Goal: Book appointment/travel/reservation

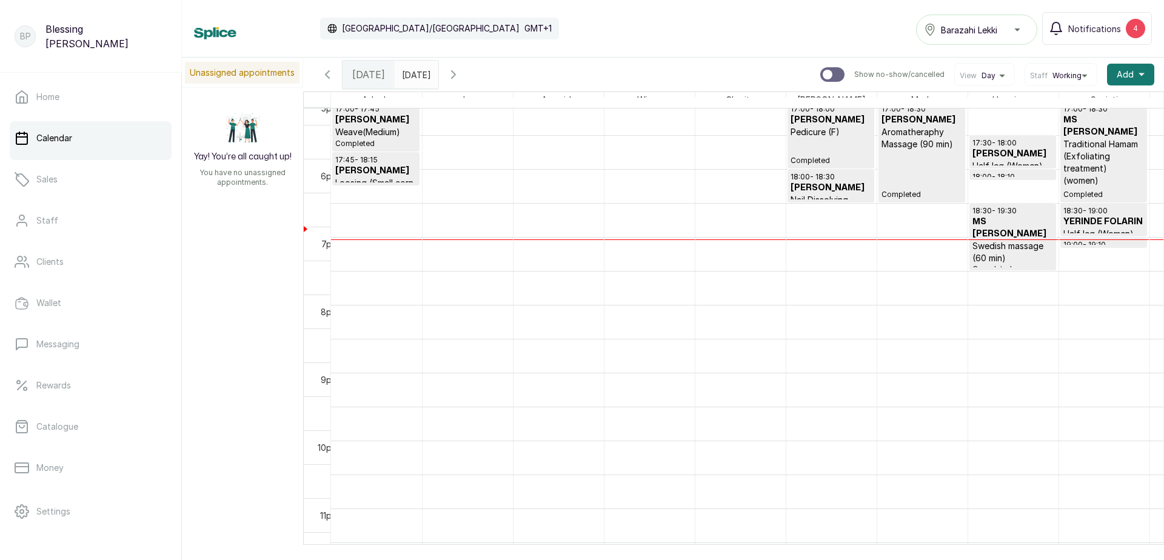
scroll to position [1182, 0]
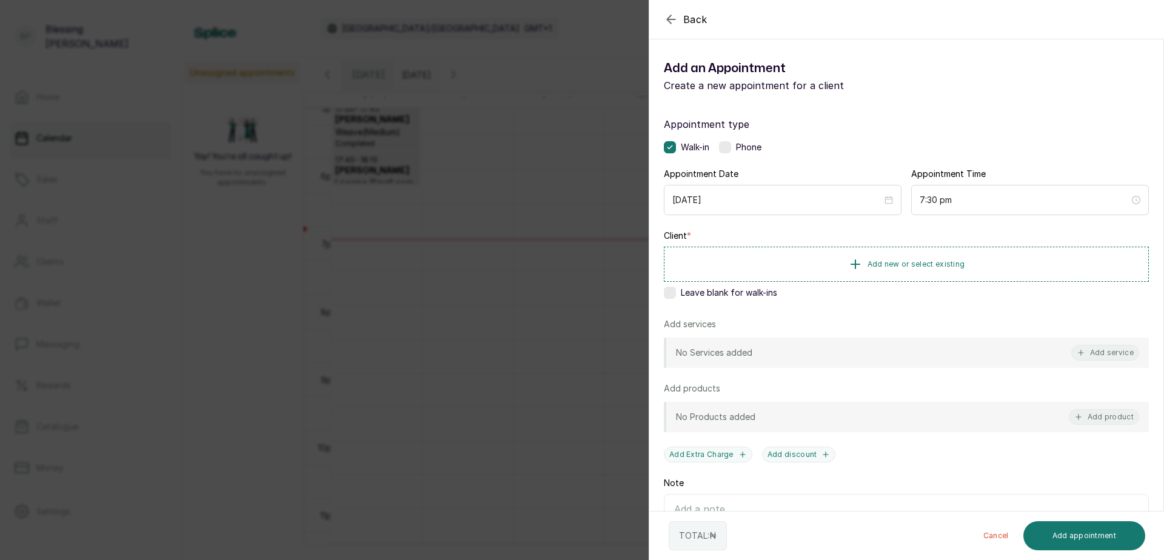
click at [679, 301] on div "Client * Add new or select existing Leave blank for walk-ins" at bounding box center [906, 267] width 485 height 74
click at [674, 295] on label at bounding box center [670, 293] width 12 height 12
click at [1118, 354] on button "Add service" at bounding box center [1106, 353] width 68 height 16
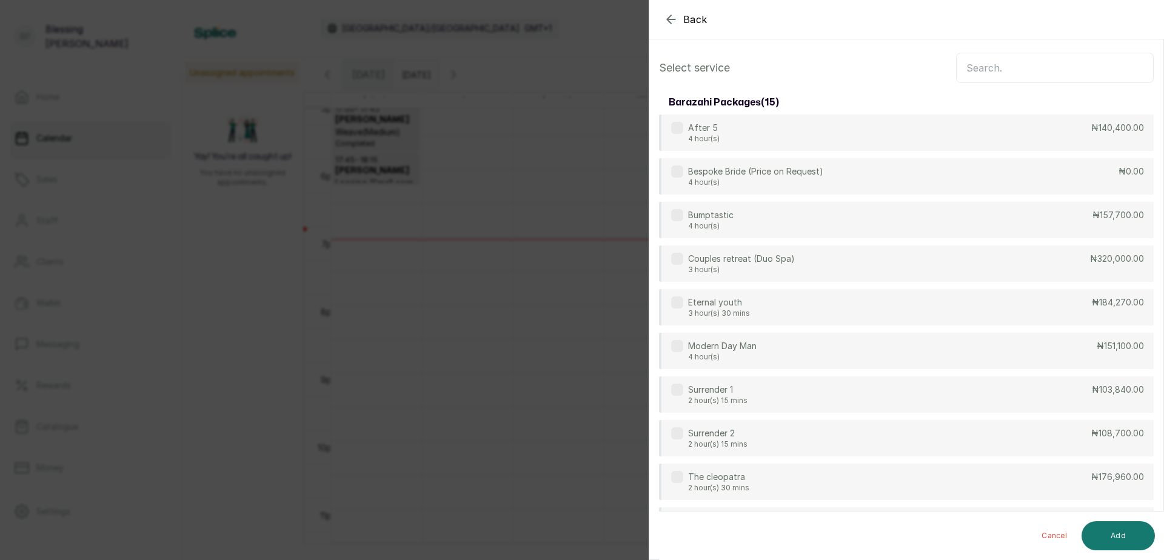
scroll to position [0, 0]
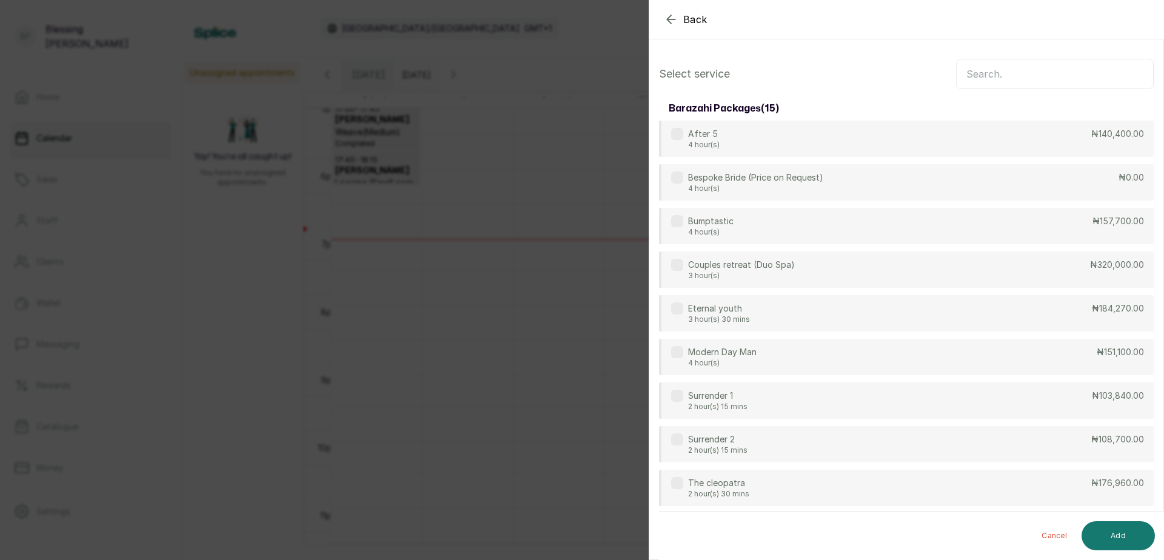
click at [1021, 81] on input "text" at bounding box center [1055, 74] width 198 height 30
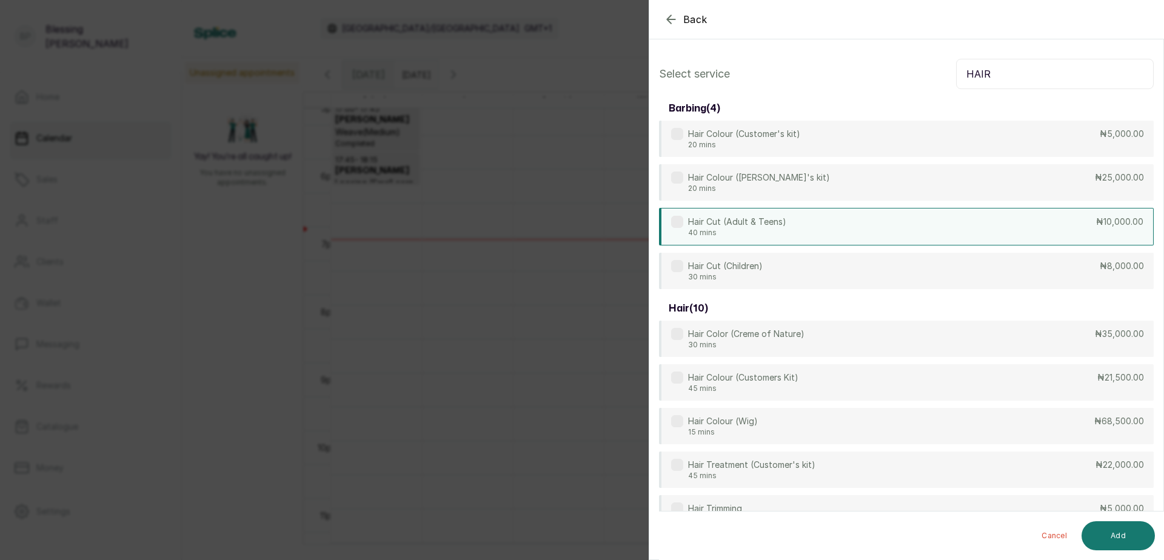
type input "HAIR"
click at [938, 228] on div "Hair Cut (Adult & Teens) 40 mins ₦10,000.00" at bounding box center [906, 227] width 495 height 38
click at [1099, 534] on button "Add" at bounding box center [1118, 536] width 73 height 29
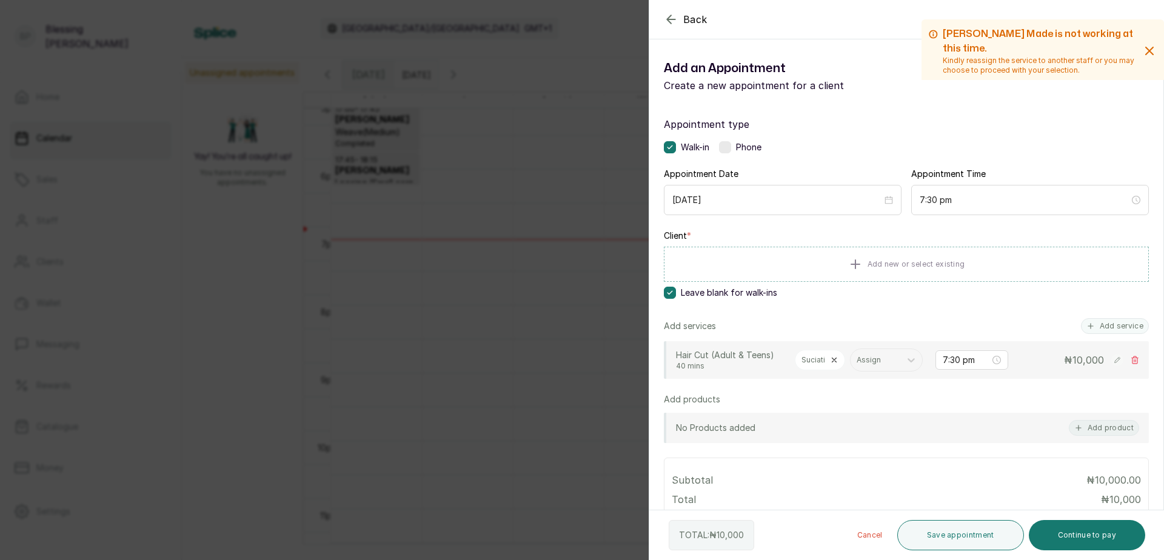
click at [831, 361] on icon at bounding box center [834, 360] width 8 height 8
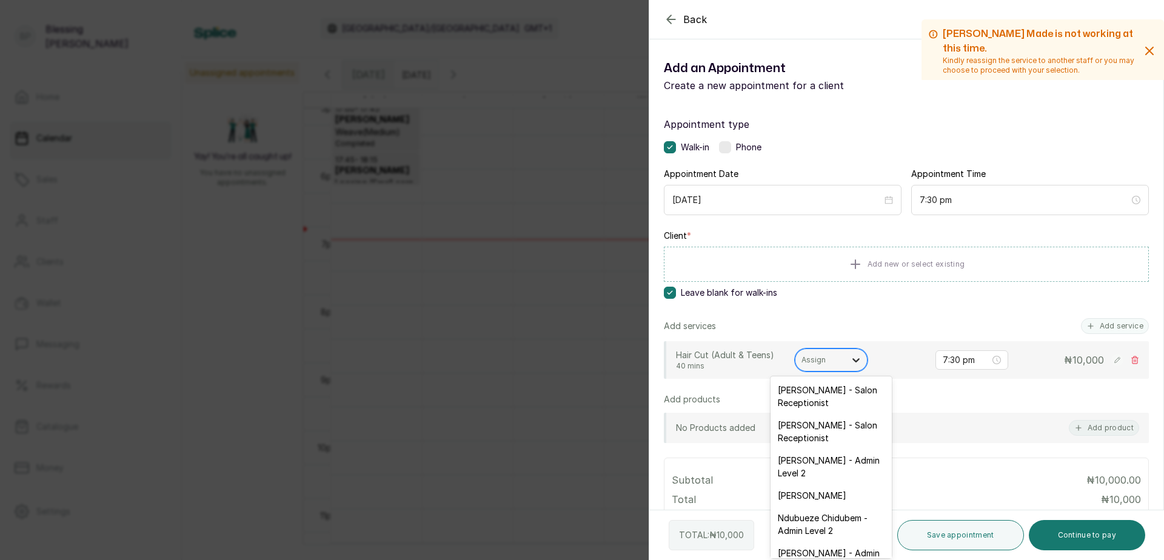
click at [848, 363] on div at bounding box center [856, 360] width 22 height 22
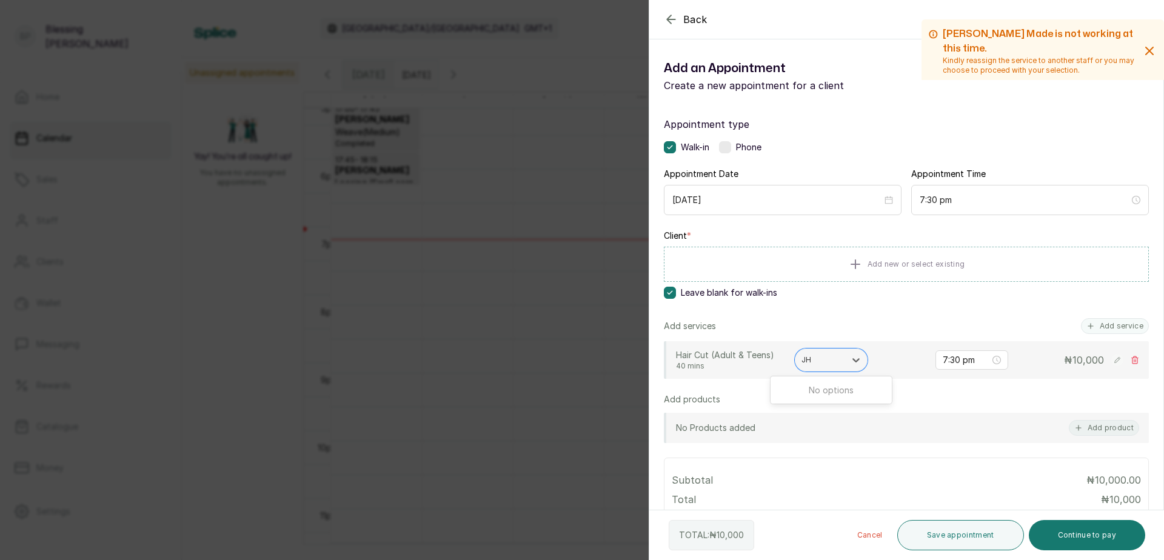
type input "JHO"
click at [856, 358] on icon at bounding box center [856, 360] width 12 height 12
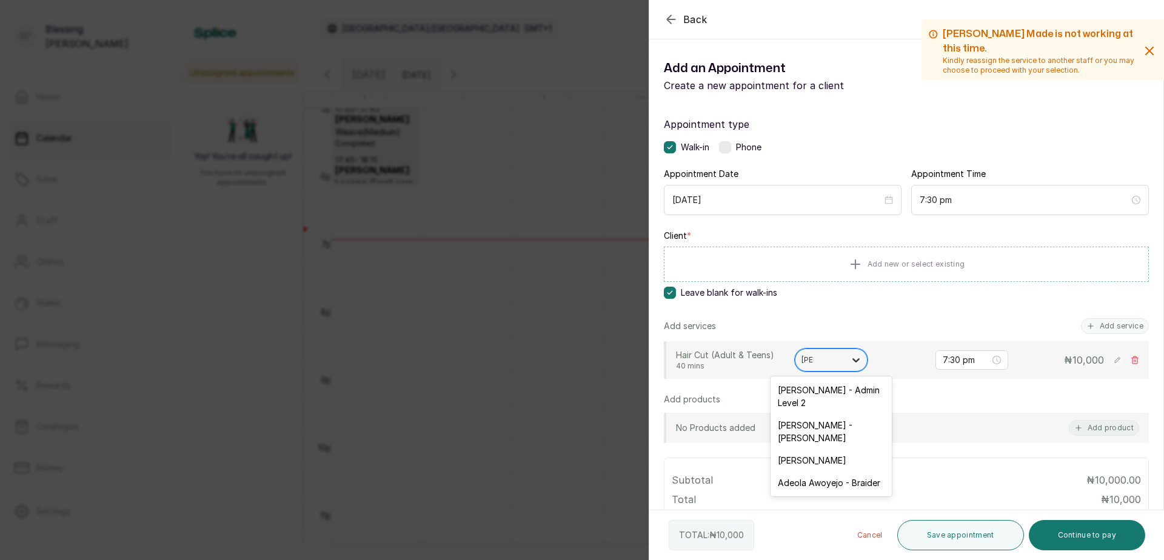
type input "JOH"
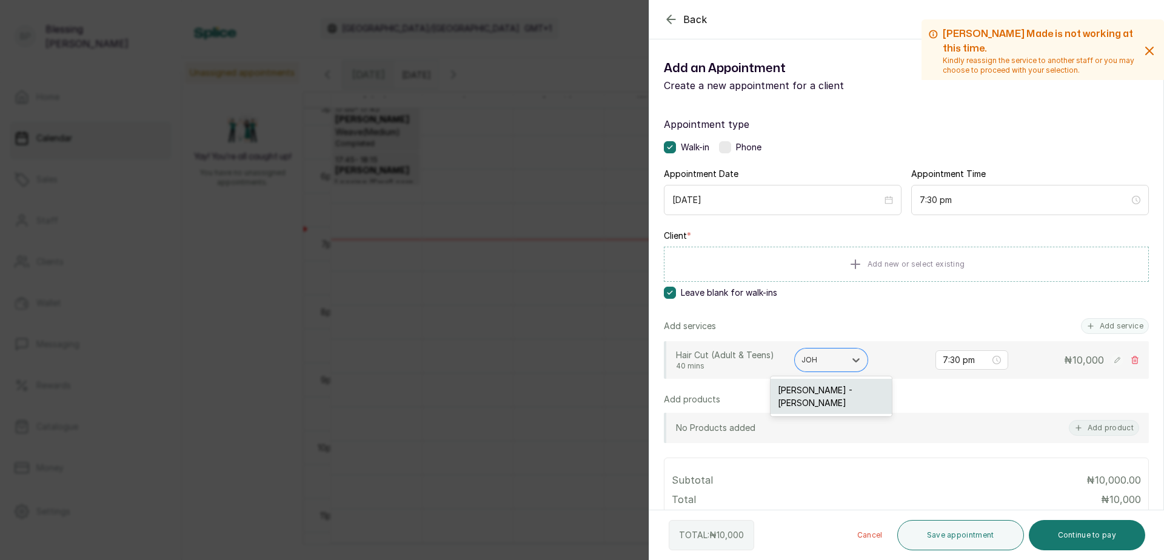
click at [833, 401] on div "[PERSON_NAME] - [PERSON_NAME]" at bounding box center [831, 396] width 121 height 35
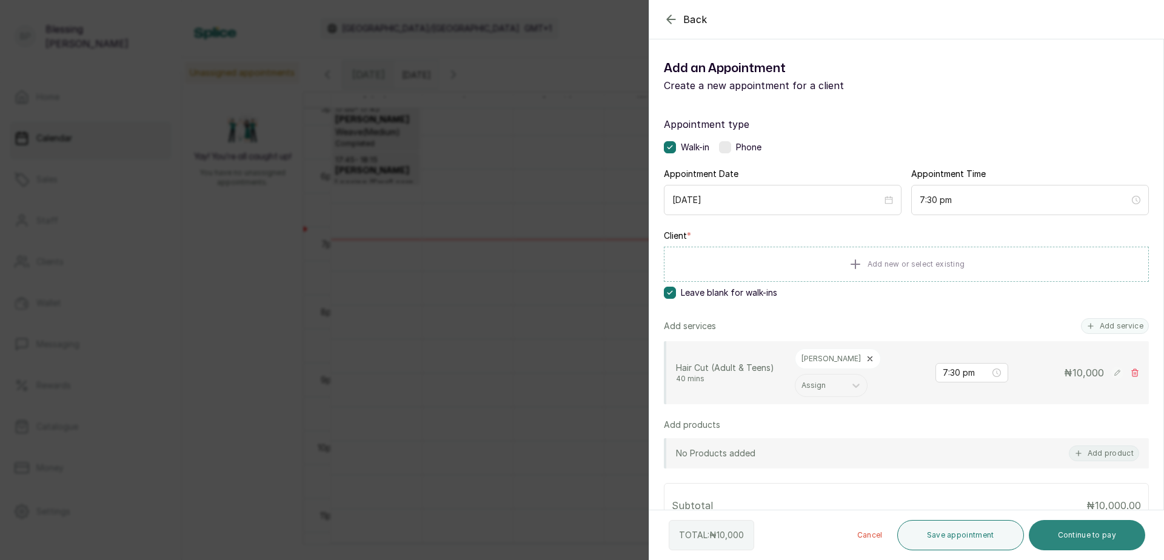
click at [1068, 531] on button "Continue to pay" at bounding box center [1087, 535] width 117 height 30
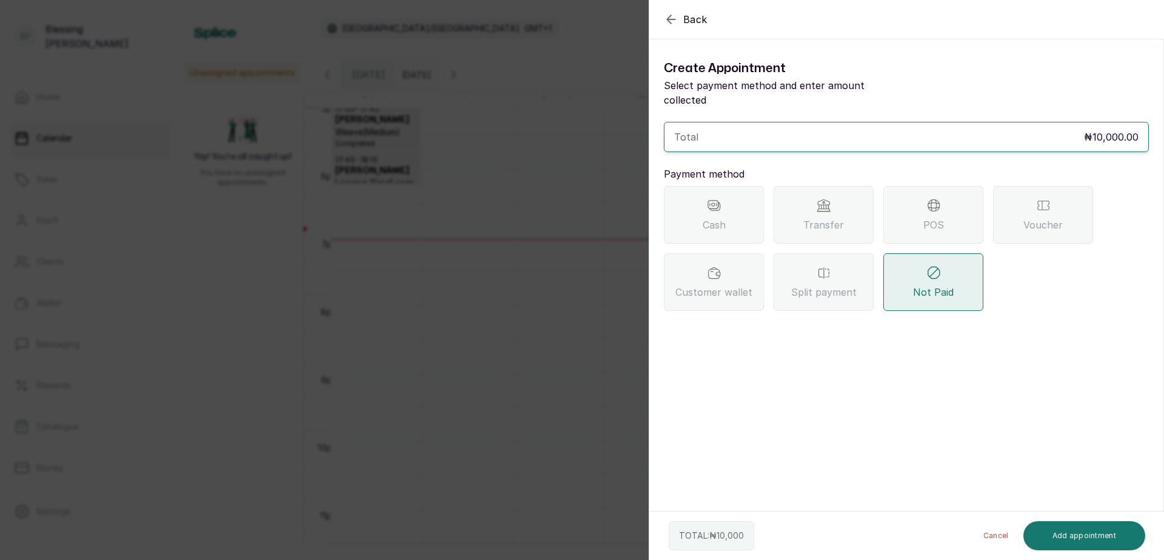
click at [919, 203] on div "POS" at bounding box center [934, 215] width 100 height 58
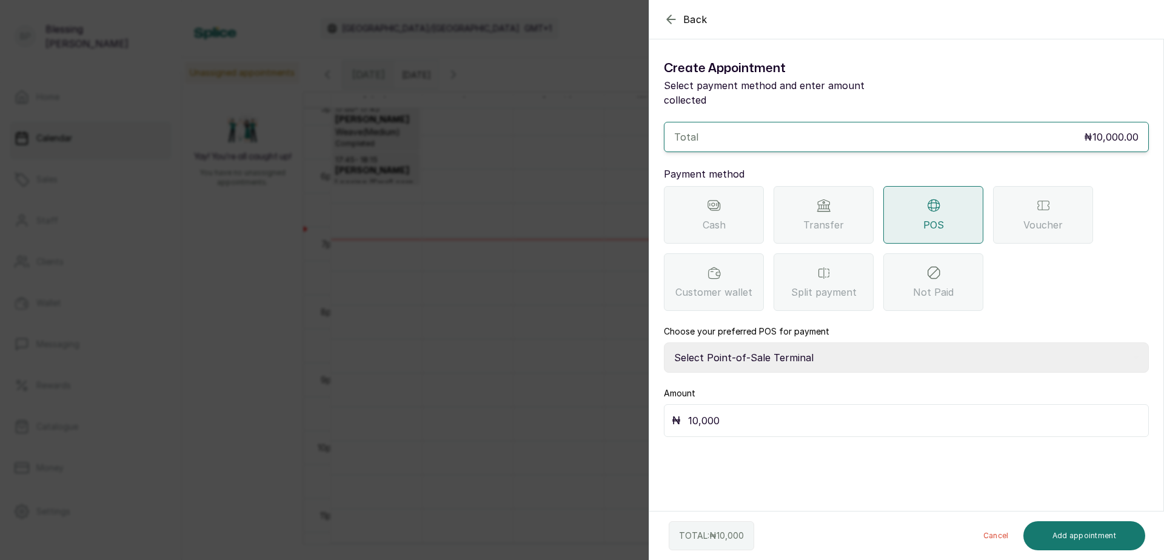
click at [900, 343] on select "Select Point-of-Sale Terminal [GEOGRAPHIC_DATA] POS Paystack-Titan Access POS A…" at bounding box center [906, 358] width 485 height 30
select select "4d1b21be-96f6-4525-8484-90dd038af117"
click at [664, 343] on select "Select Point-of-Sale Terminal [GEOGRAPHIC_DATA] POS Paystack-Titan Access POS A…" at bounding box center [906, 358] width 485 height 30
click at [1064, 525] on button "Add appointment" at bounding box center [1085, 536] width 122 height 29
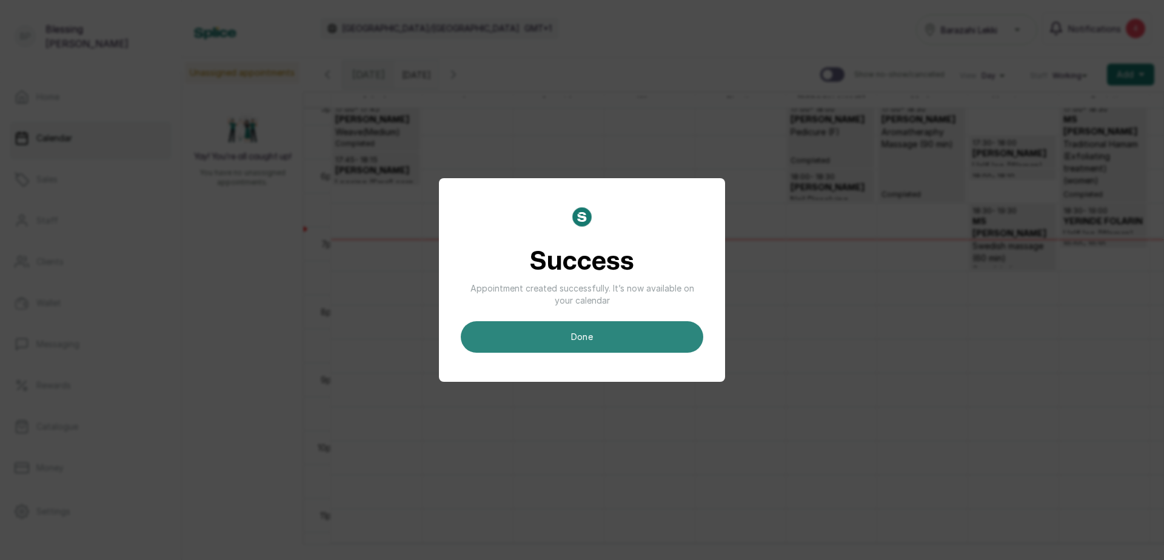
click at [605, 343] on button "done" at bounding box center [582, 337] width 243 height 32
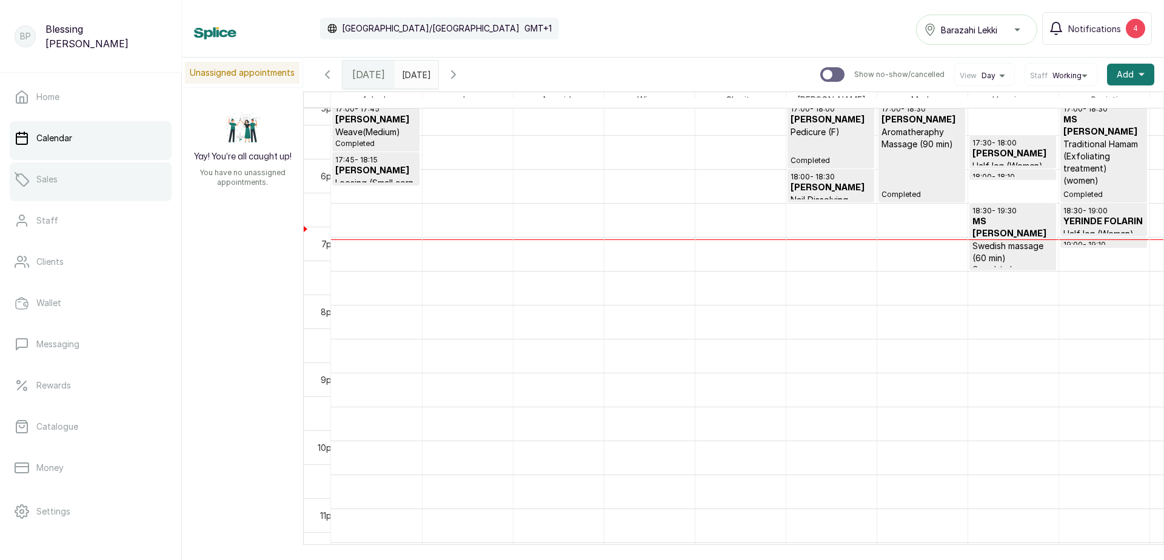
click at [103, 193] on link "Sales" at bounding box center [91, 180] width 162 height 34
